Goal: Information Seeking & Learning: Learn about a topic

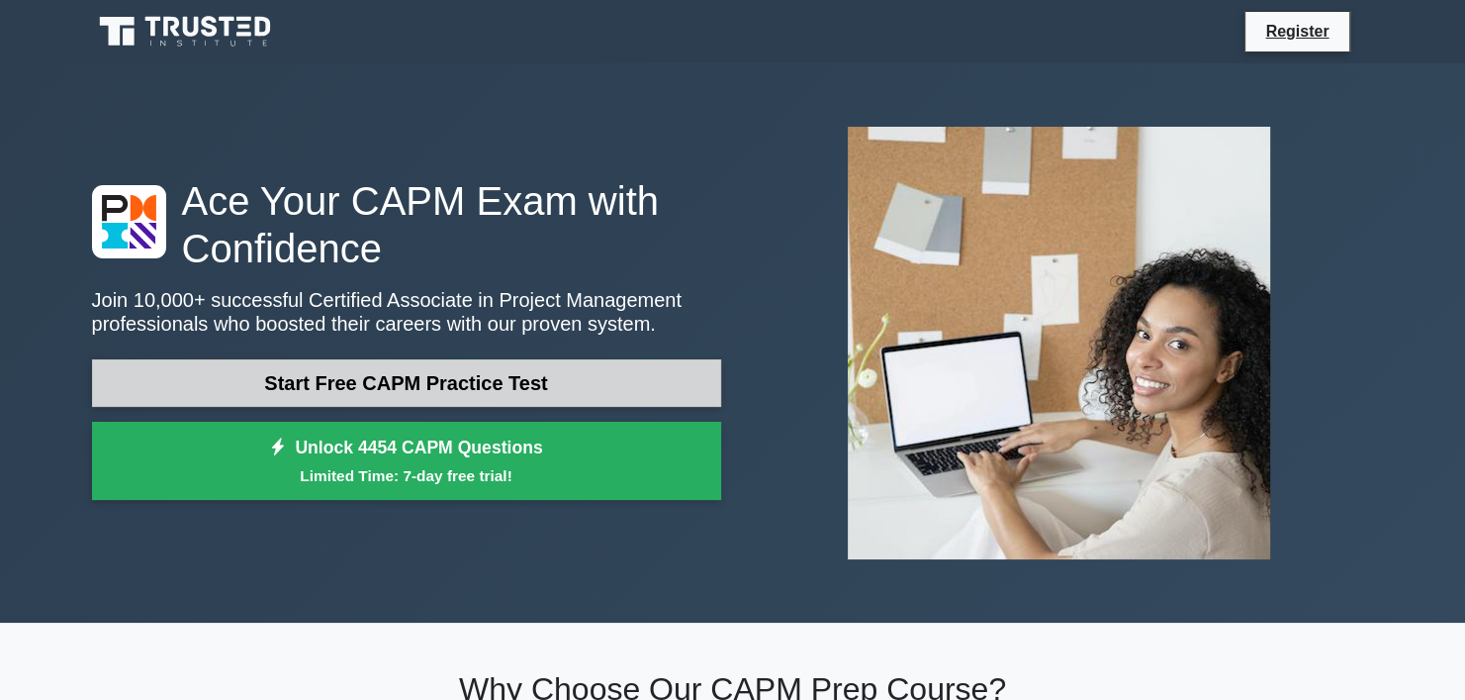
click at [379, 398] on link "Start Free CAPM Practice Test" at bounding box center [406, 382] width 629 height 47
